Goal: Task Accomplishment & Management: Use online tool/utility

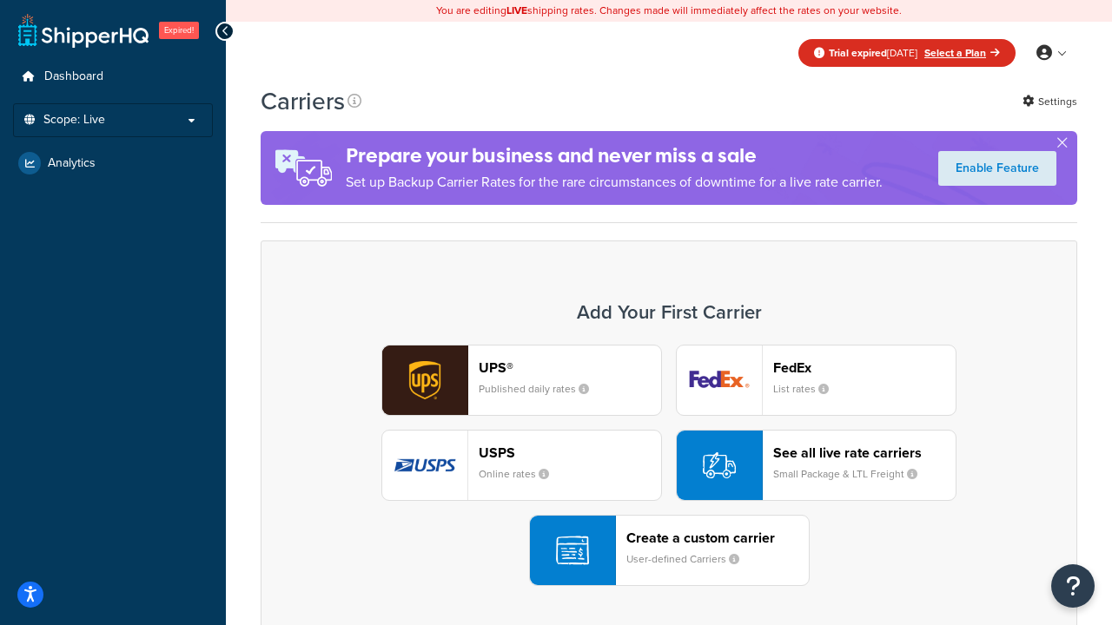
click at [669, 465] on div "UPS® Published daily rates FedEx List rates USPS Online rates See all live rate…" at bounding box center [669, 465] width 780 height 241
click at [669, 551] on div "Create a custom carrier User-defined Carriers" at bounding box center [717, 551] width 182 height 42
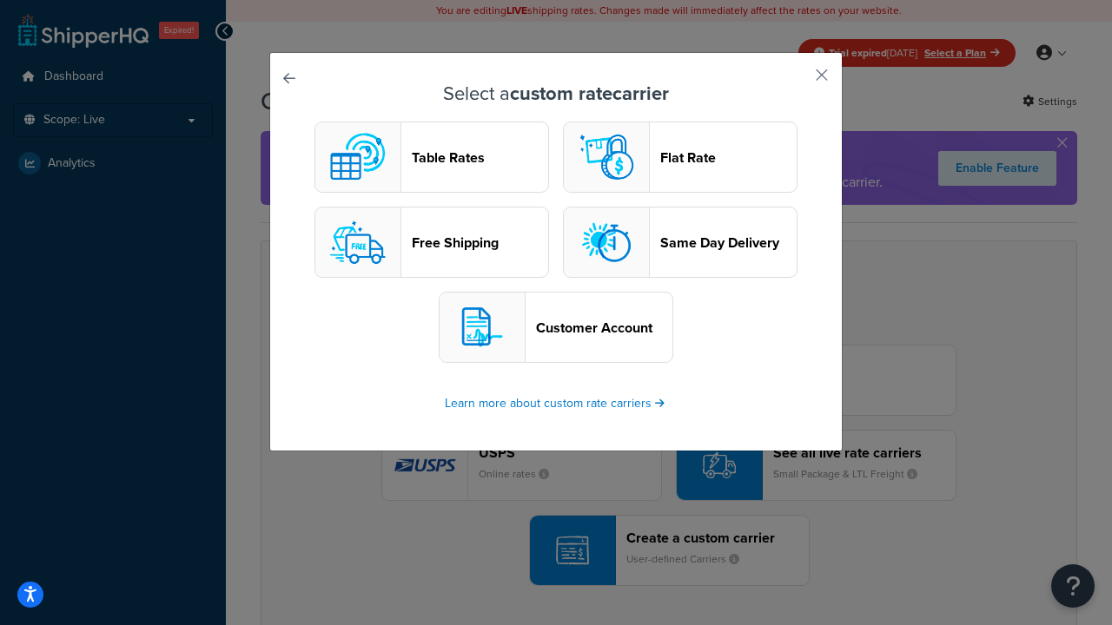
click at [432, 157] on header "Table Rates" at bounding box center [480, 157] width 136 height 16
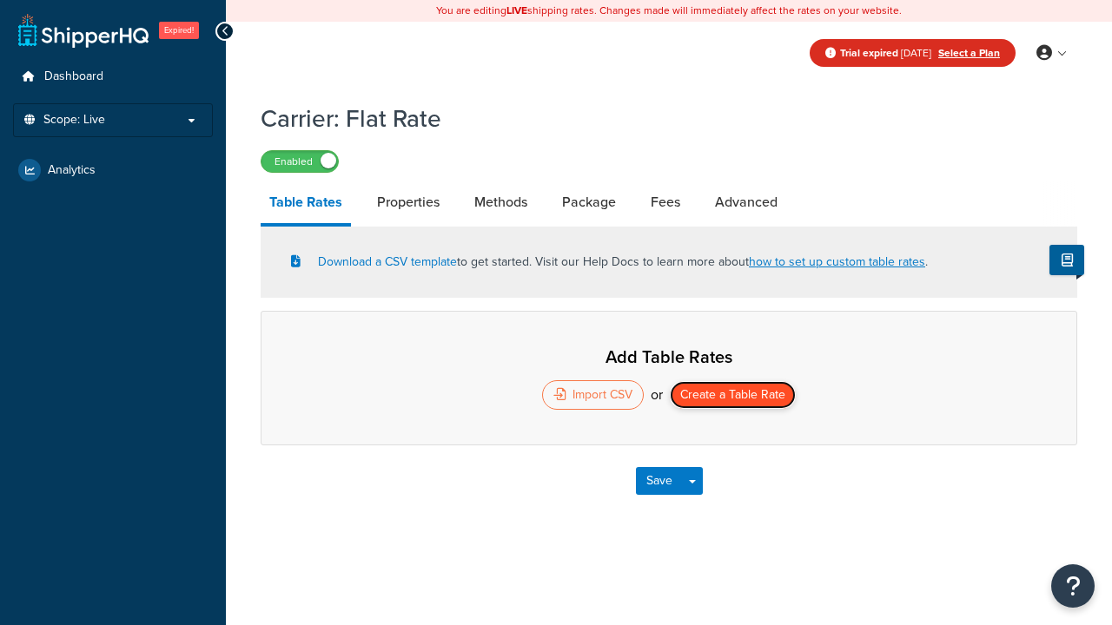
click at [732, 397] on button "Create a Table Rate" at bounding box center [733, 395] width 126 height 28
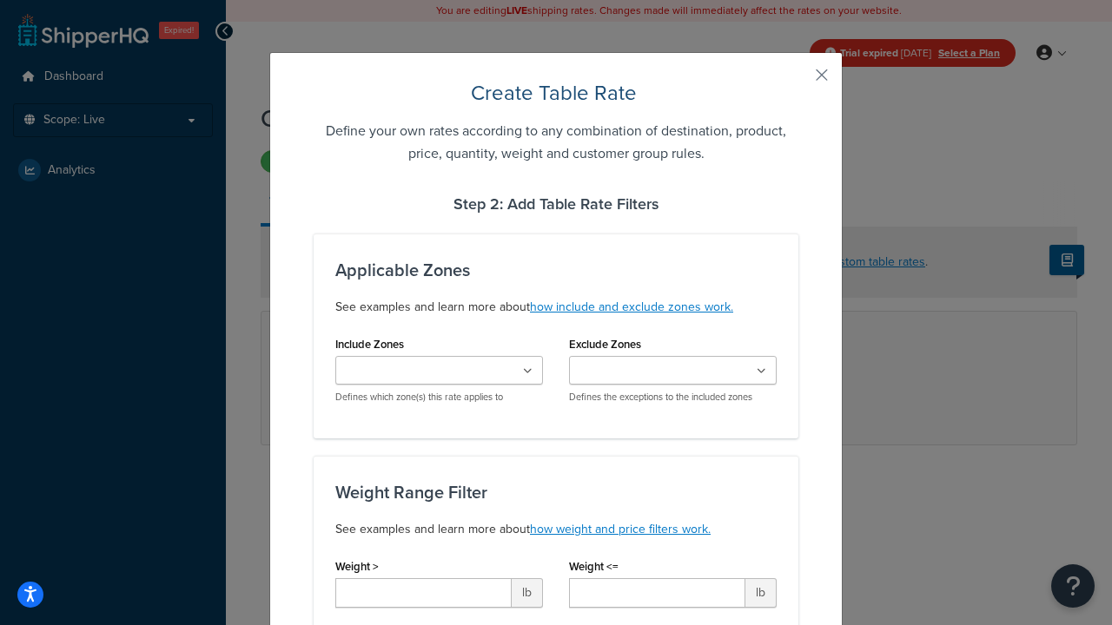
type input "10"
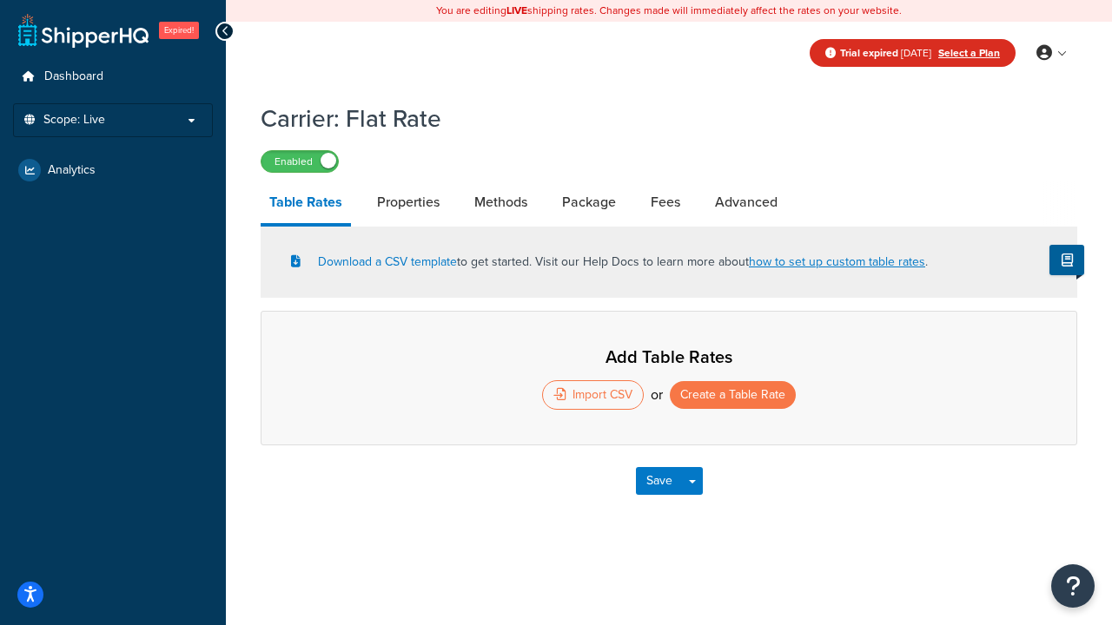
select select "25"
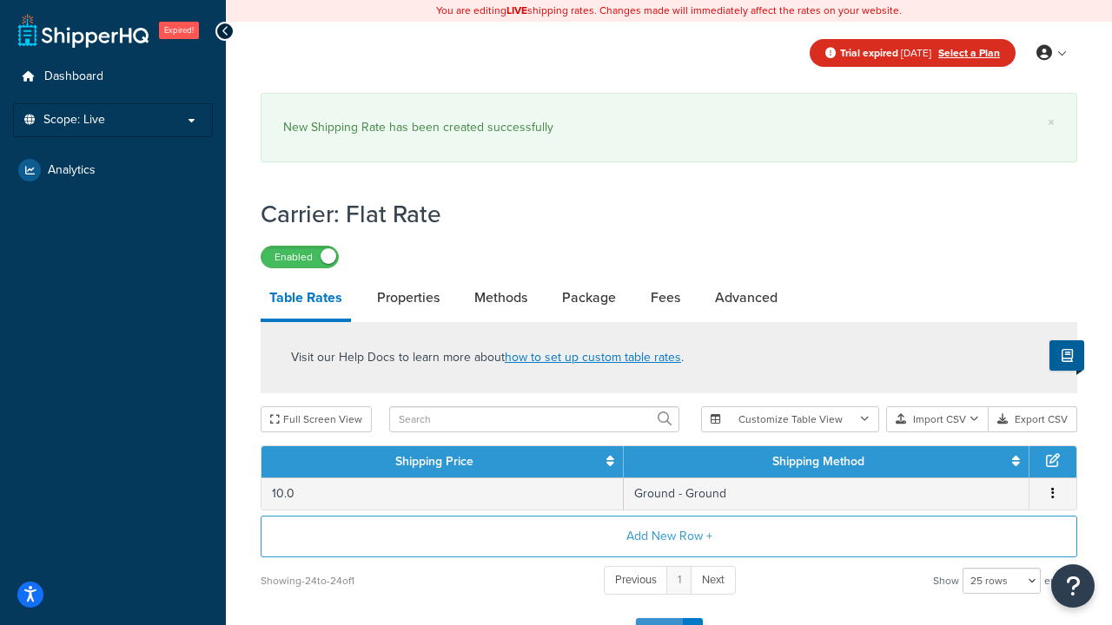
click at [658, 618] on button "Save" at bounding box center [659, 632] width 47 height 28
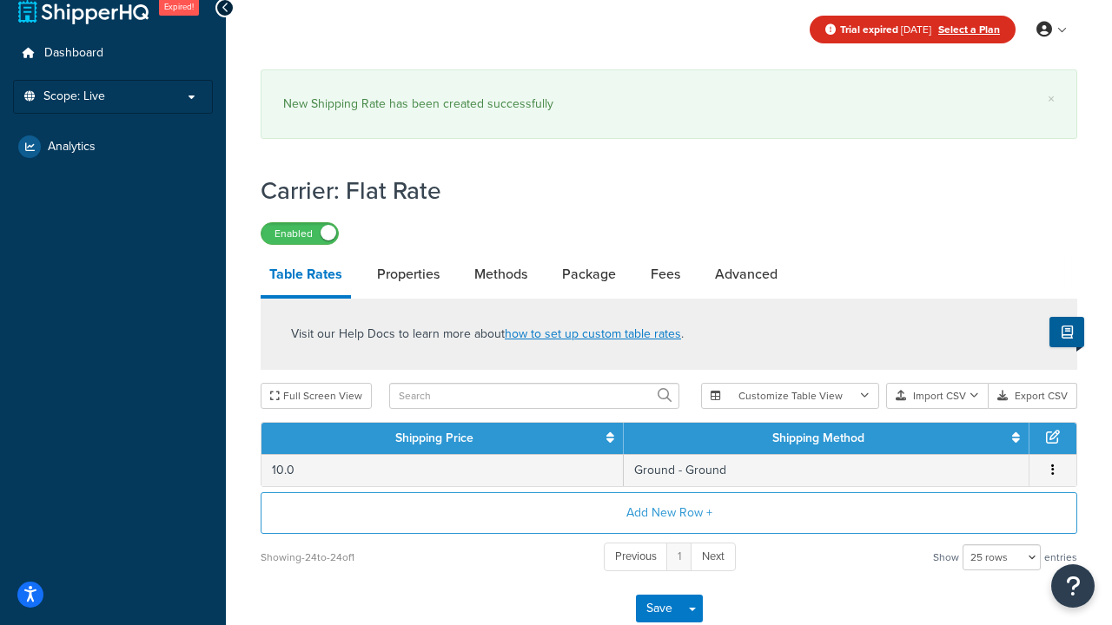
scroll to position [0, 0]
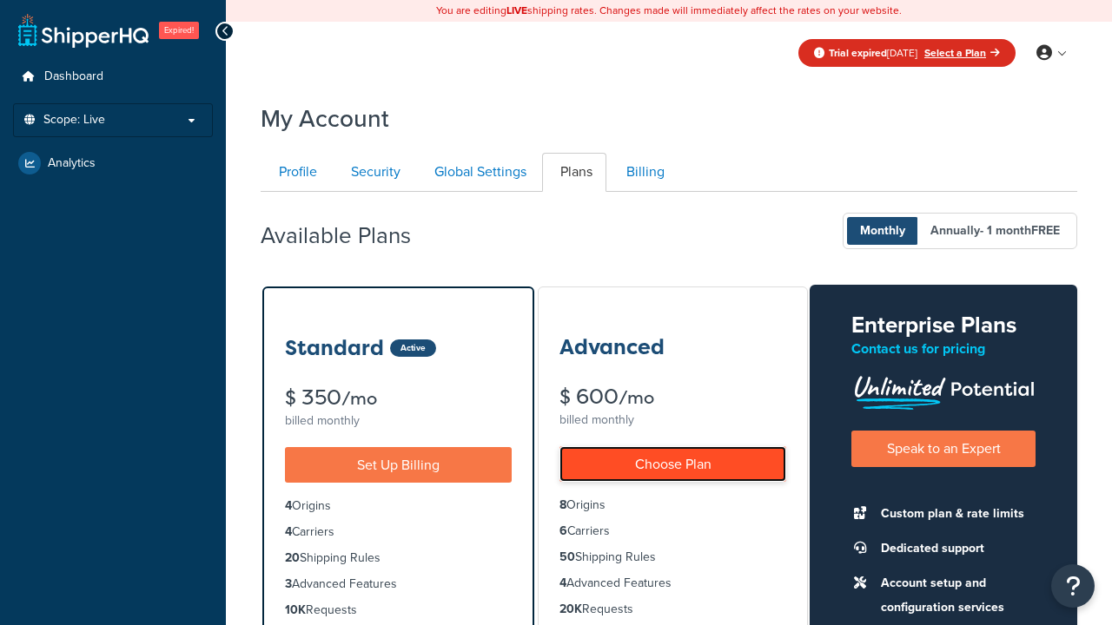
click at [672, 464] on link "Choose Plan" at bounding box center [672, 464] width 227 height 36
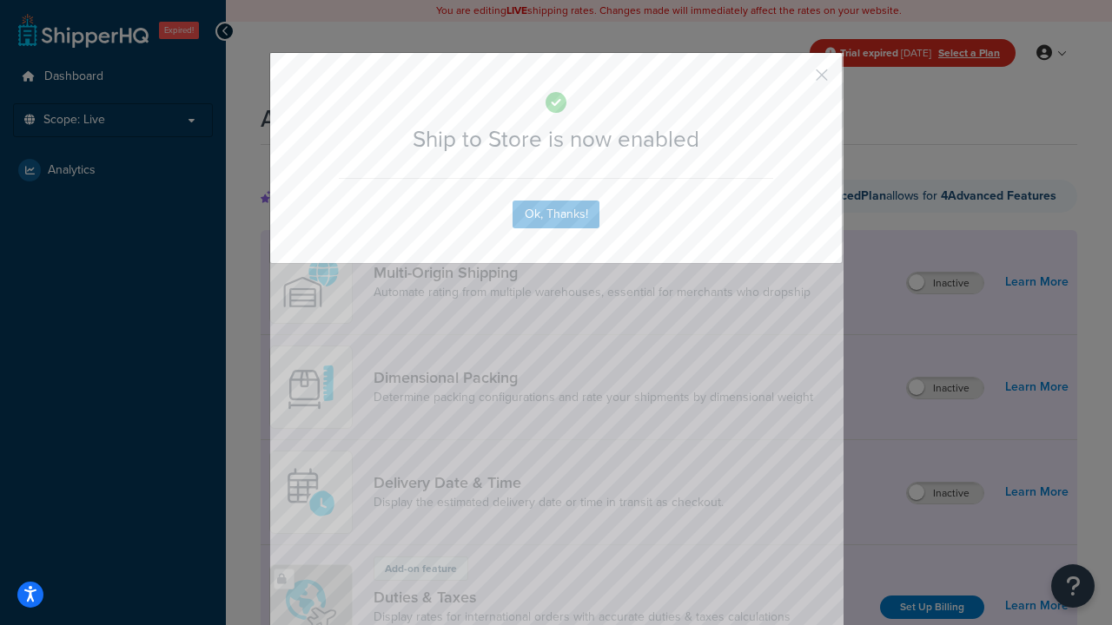
scroll to position [1312, 0]
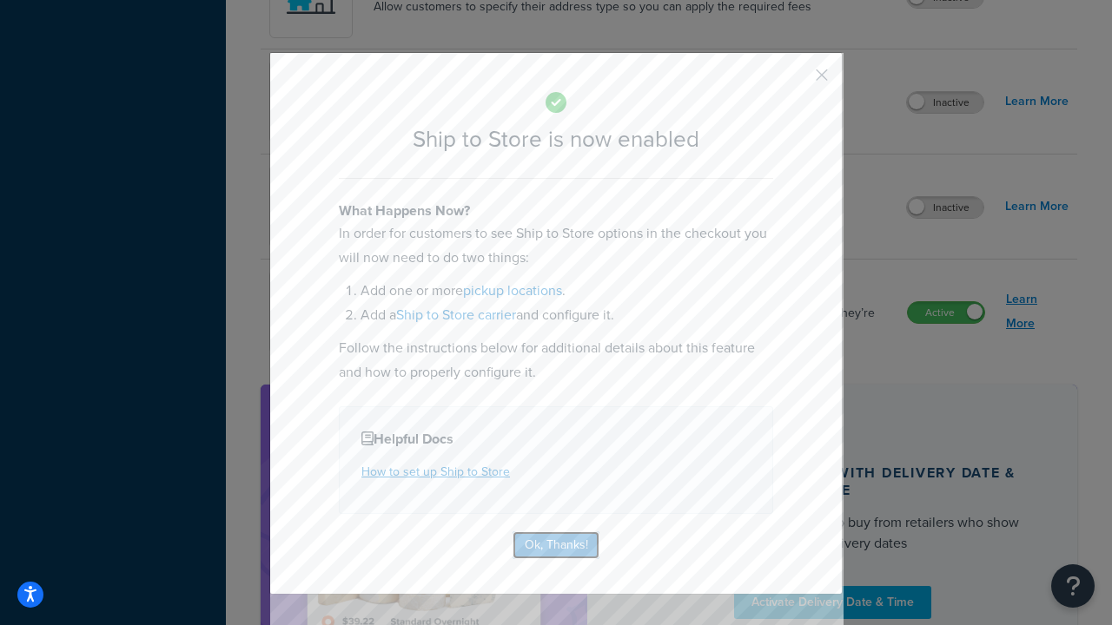
click at [556, 544] on button "Ok, Thanks!" at bounding box center [555, 545] width 87 height 28
click at [1037, 312] on link "Learn More" at bounding box center [1037, 311] width 63 height 49
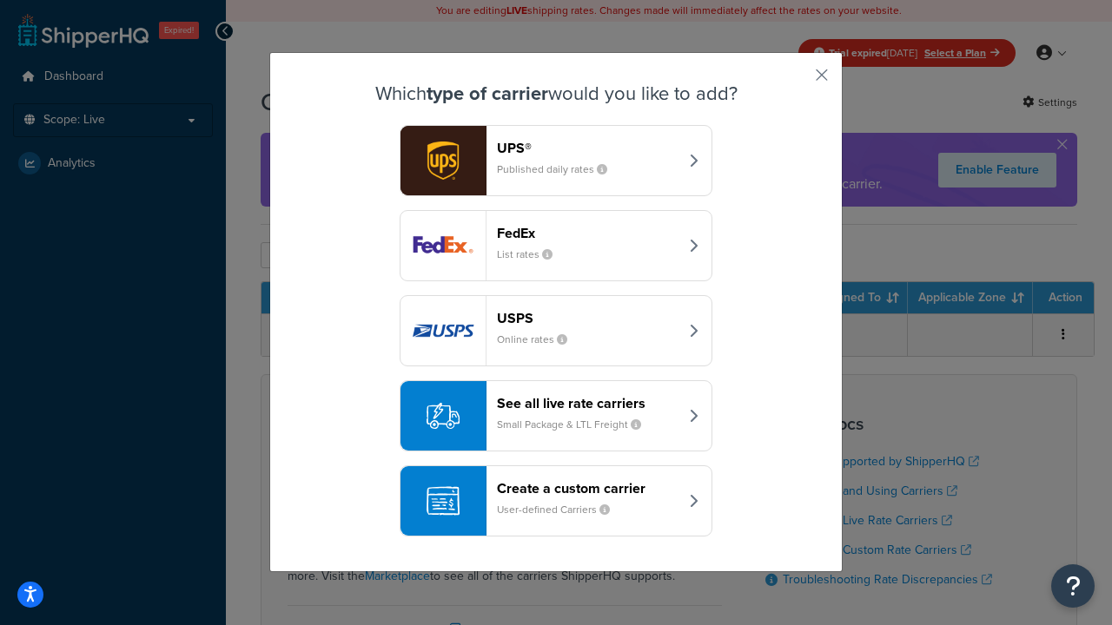
click at [556, 501] on div "Create a custom carrier User-defined Carriers" at bounding box center [587, 501] width 181 height 42
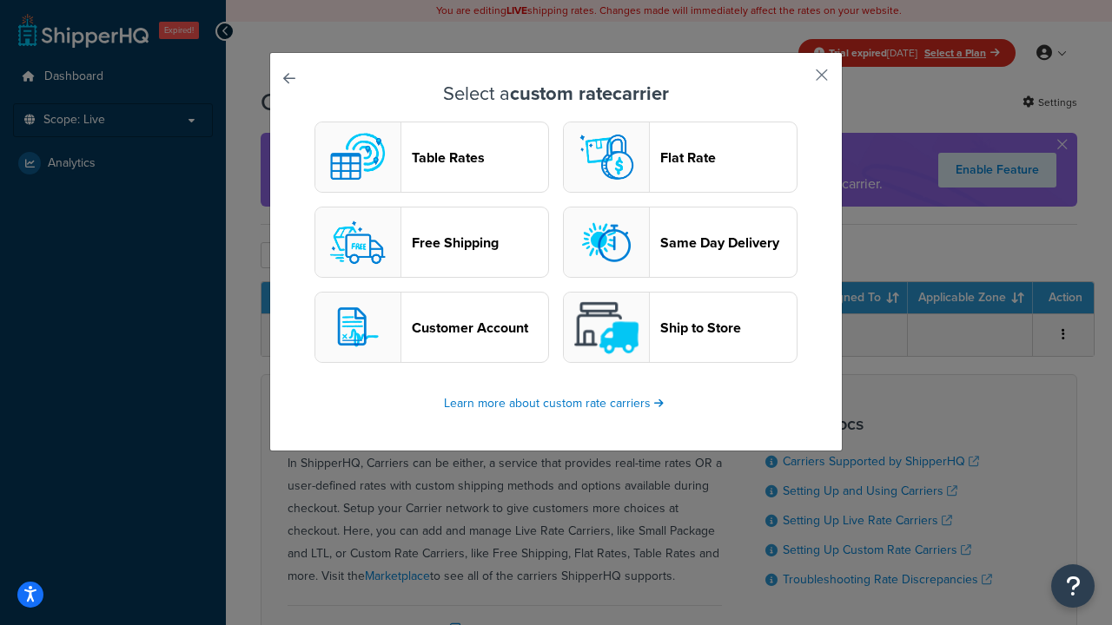
click at [680, 327] on header "Ship to Store" at bounding box center [728, 328] width 136 height 16
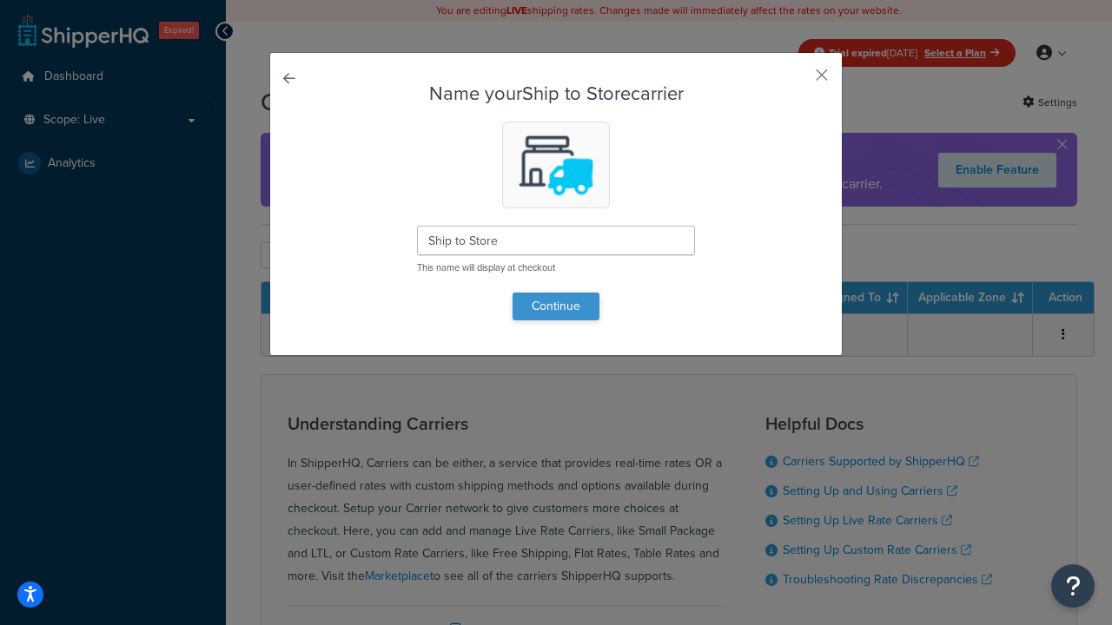
type input "Ship to Store"
click at [556, 306] on button "Continue" at bounding box center [555, 307] width 87 height 28
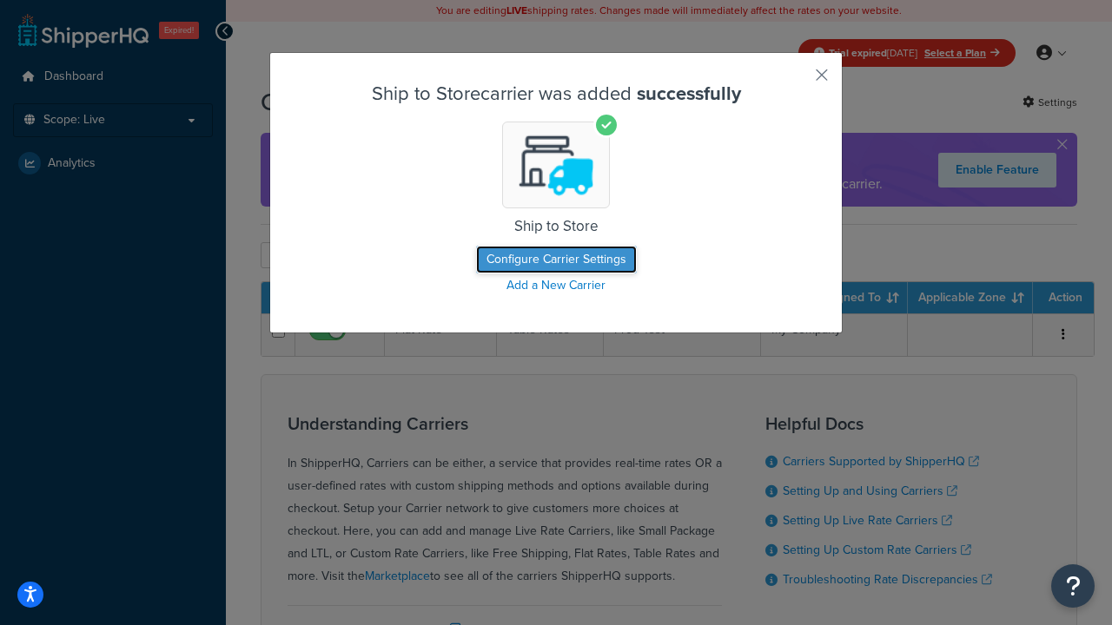
click at [556, 260] on button "Configure Carrier Settings" at bounding box center [556, 260] width 161 height 28
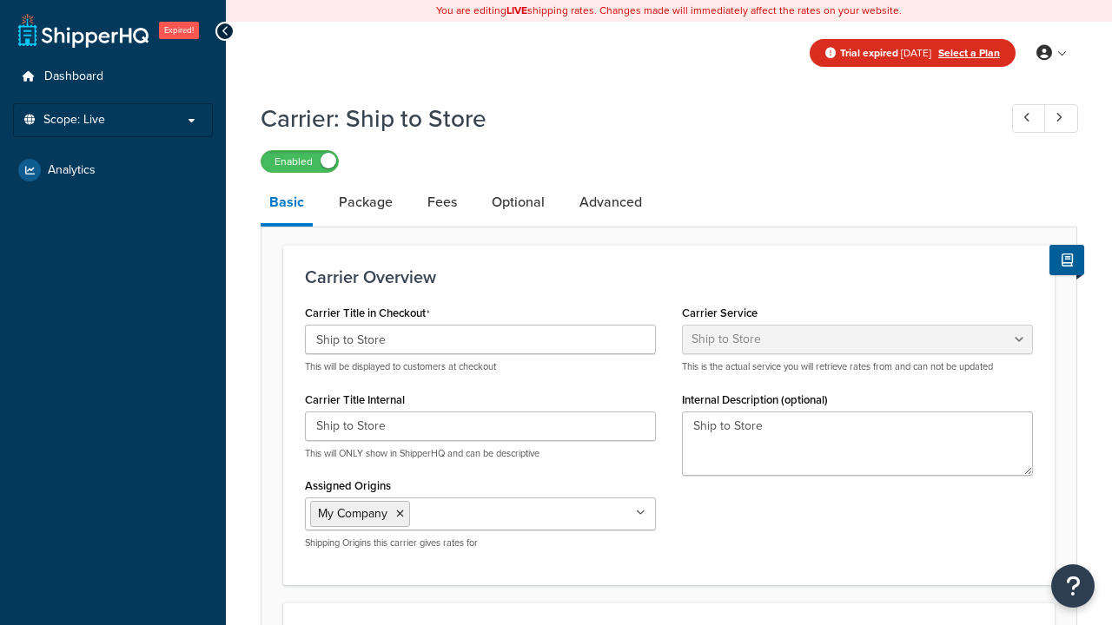
select select "shipToStore"
select select "183197"
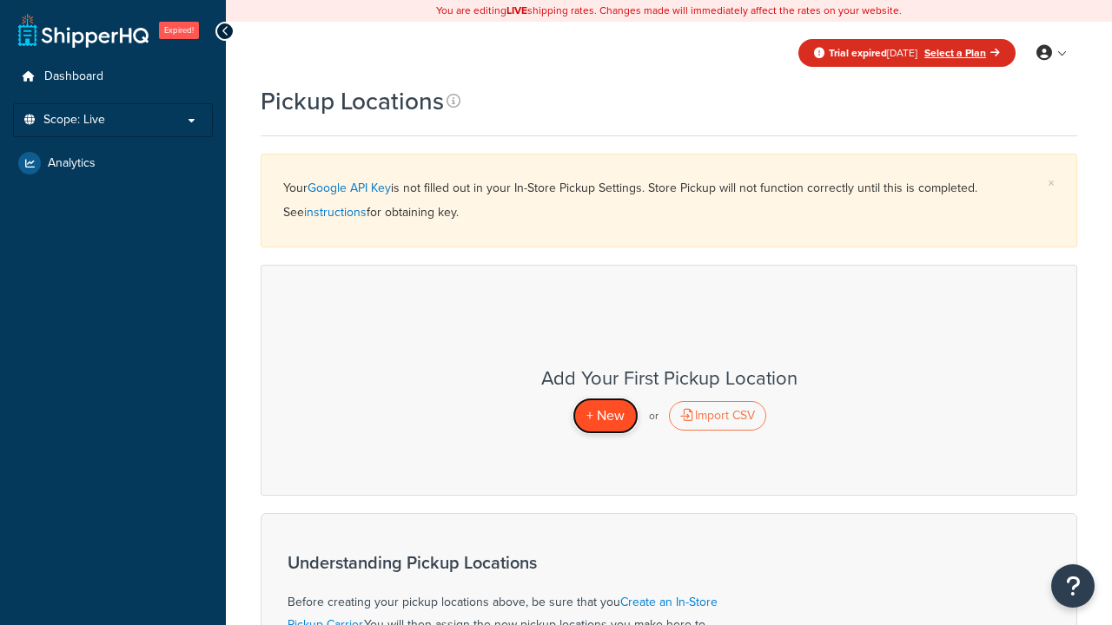
click at [604, 415] on span "+ New" at bounding box center [605, 416] width 38 height 20
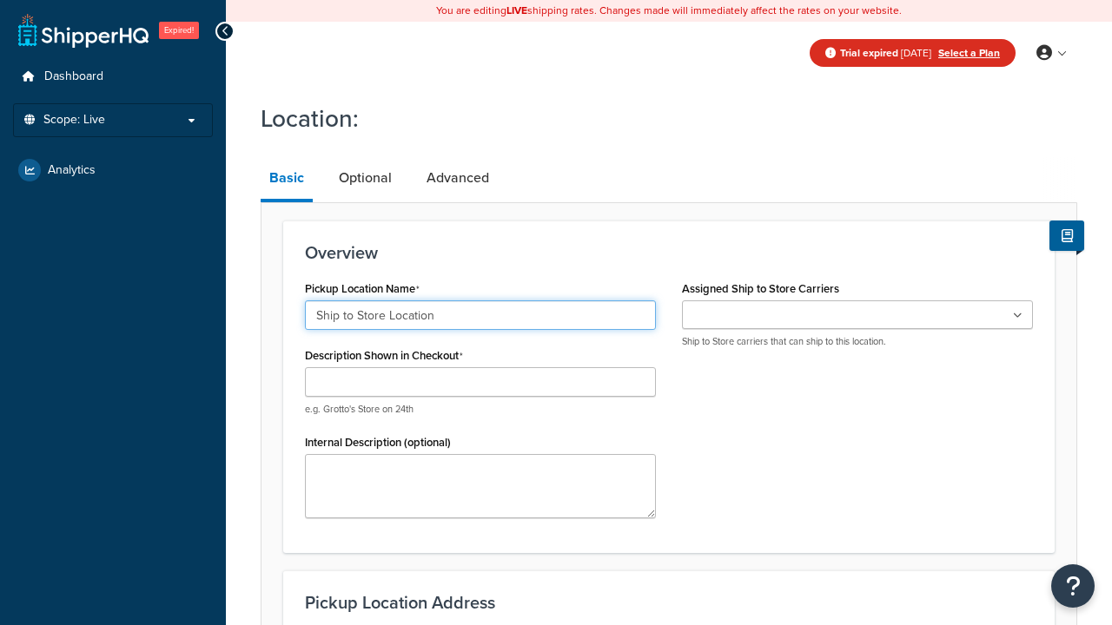
type input "Ship to Store Location"
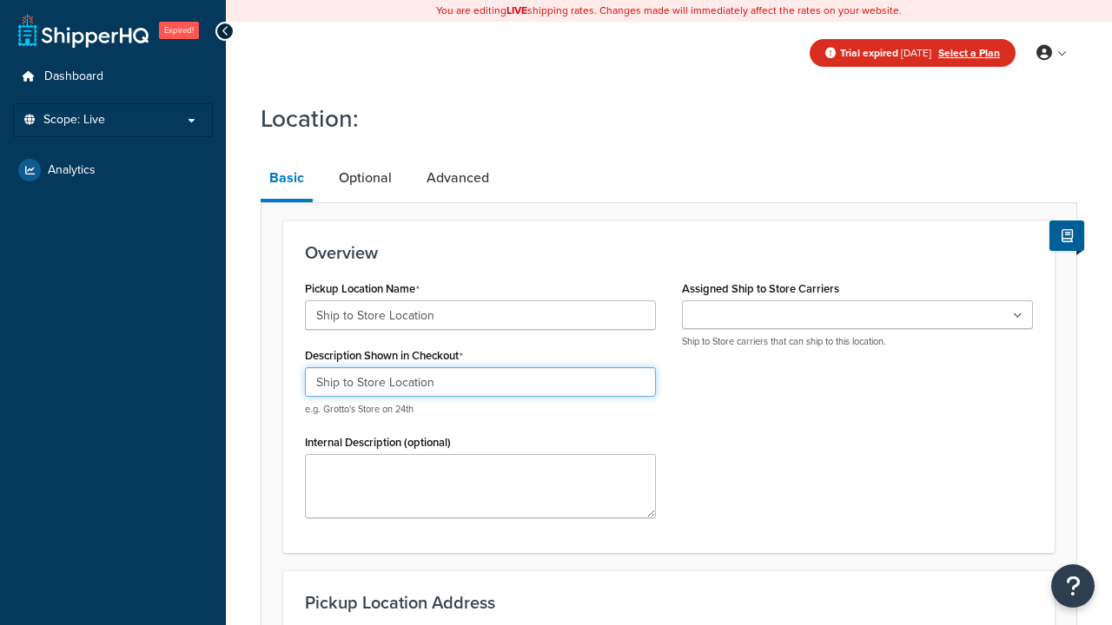
type input "Ship to Store Location"
click at [857, 315] on ul at bounding box center [857, 314] width 351 height 29
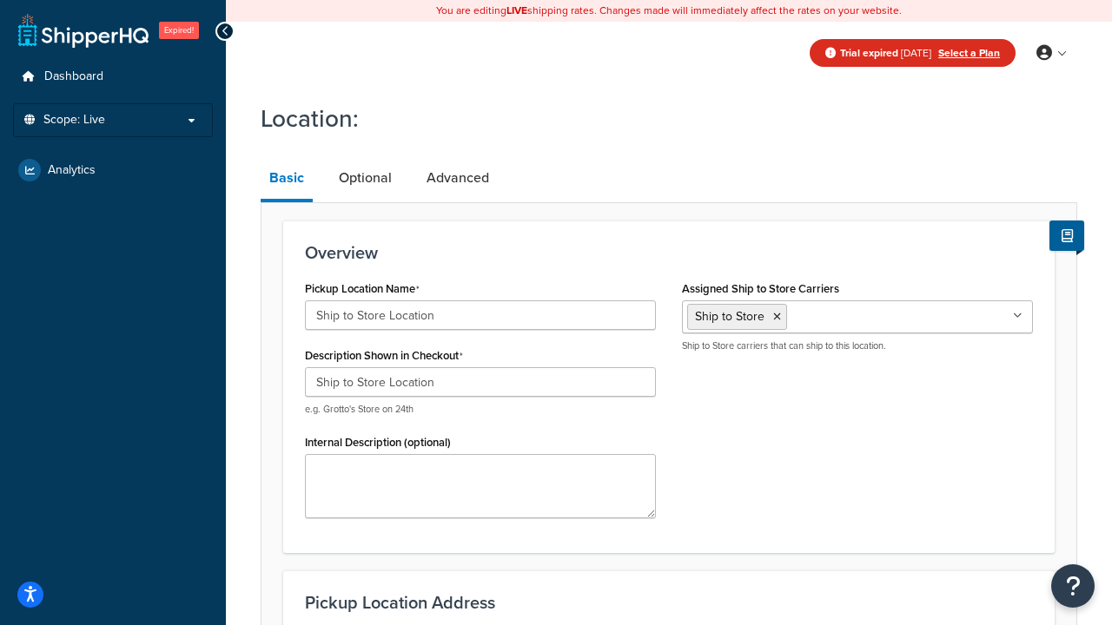
type input "2556 Bark Wood Road"
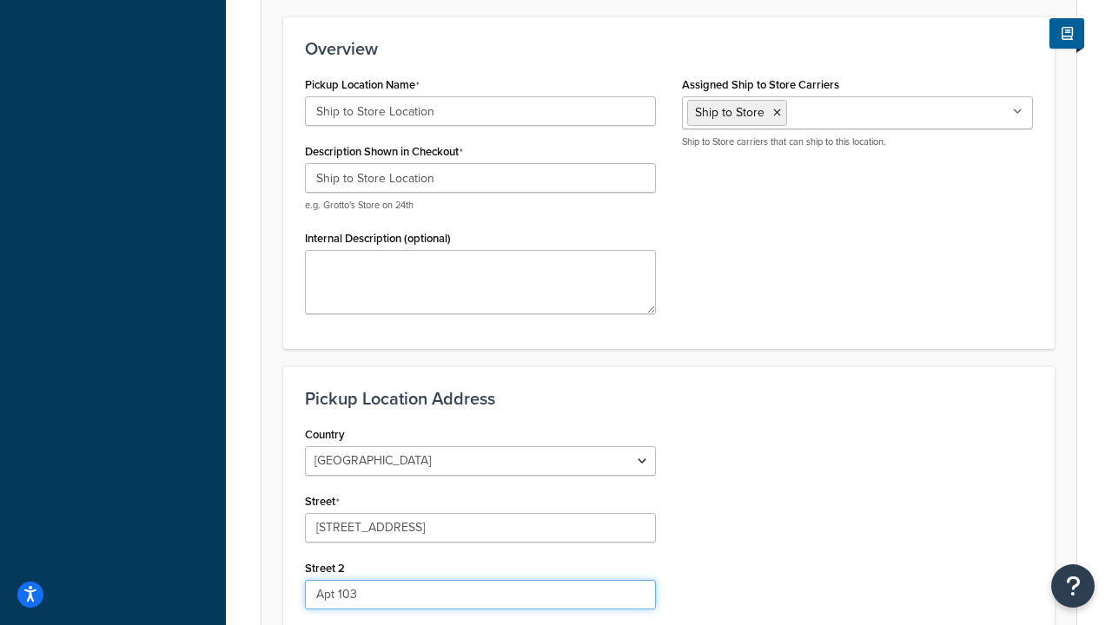
type input "Apt 103"
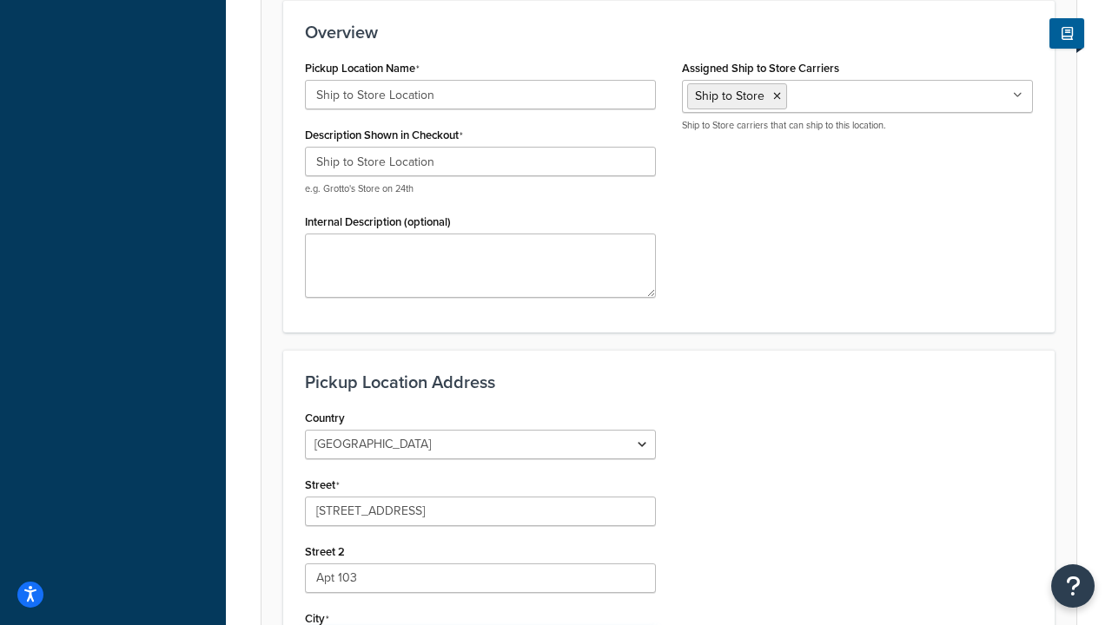
type input "Schaumburg"
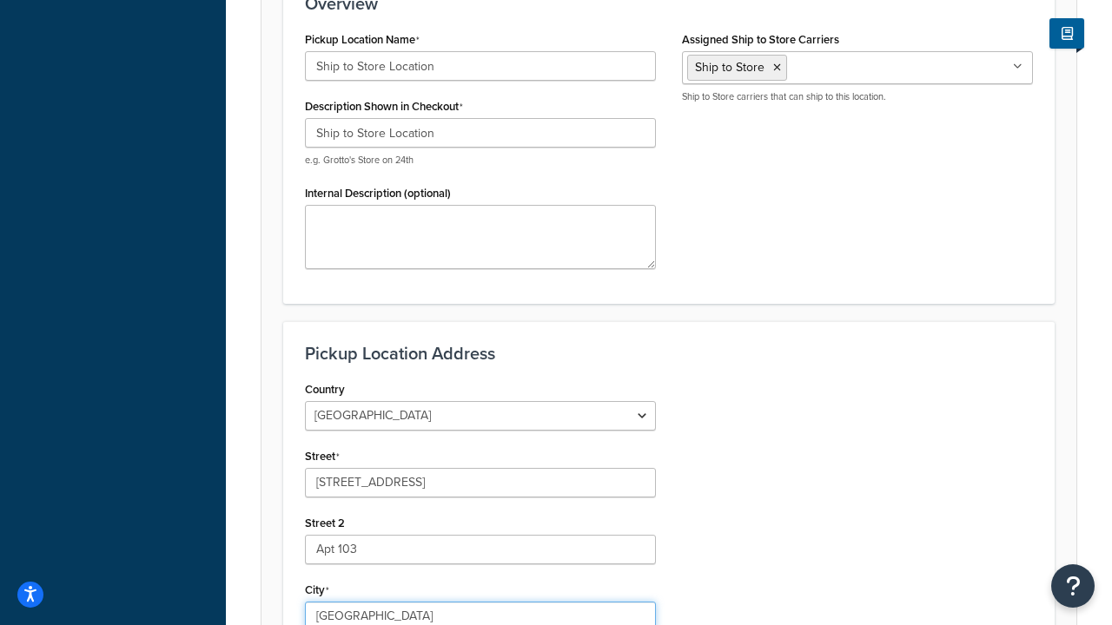
select select "13"
type input "Schaumburg"
type input "60173"
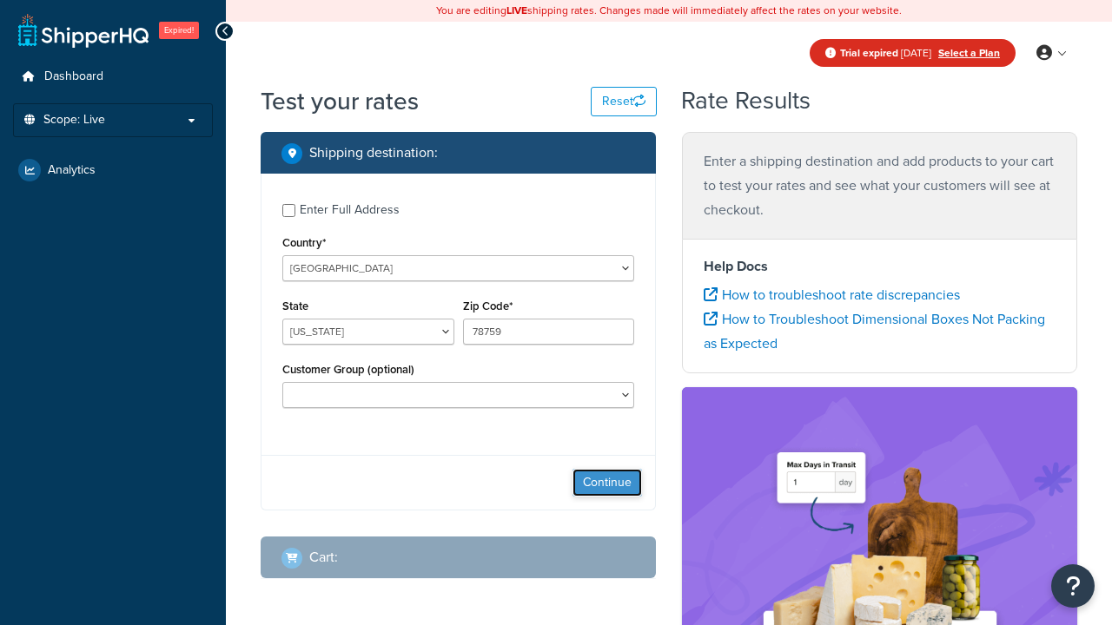
click at [607, 485] on button "Continue" at bounding box center [606, 483] width 69 height 28
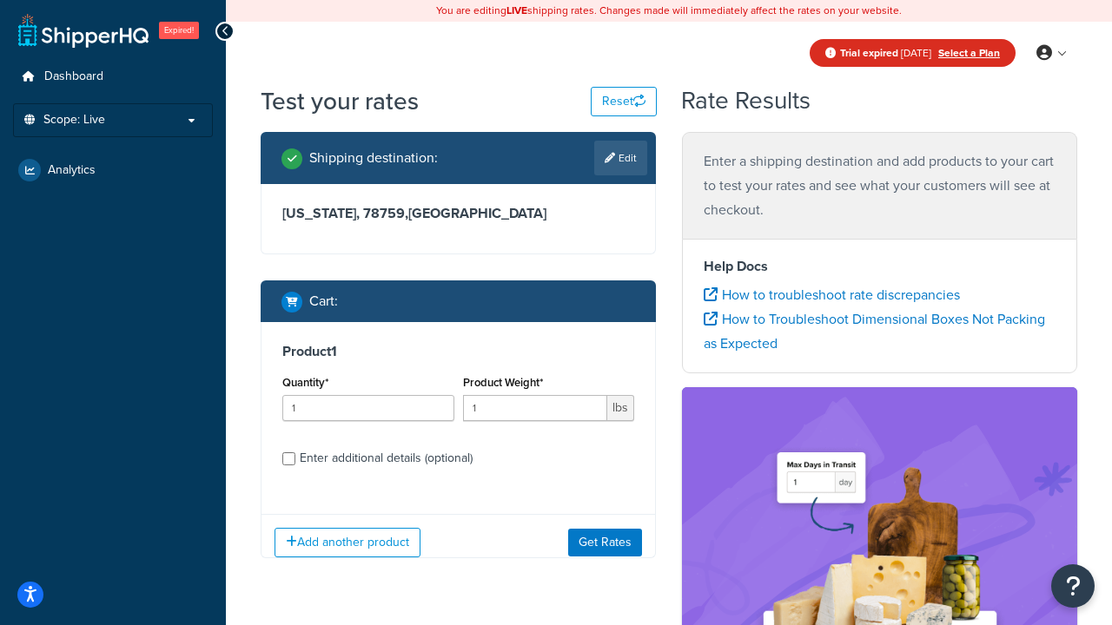
select select "IL"
type input "60173"
